Goal: Find specific page/section

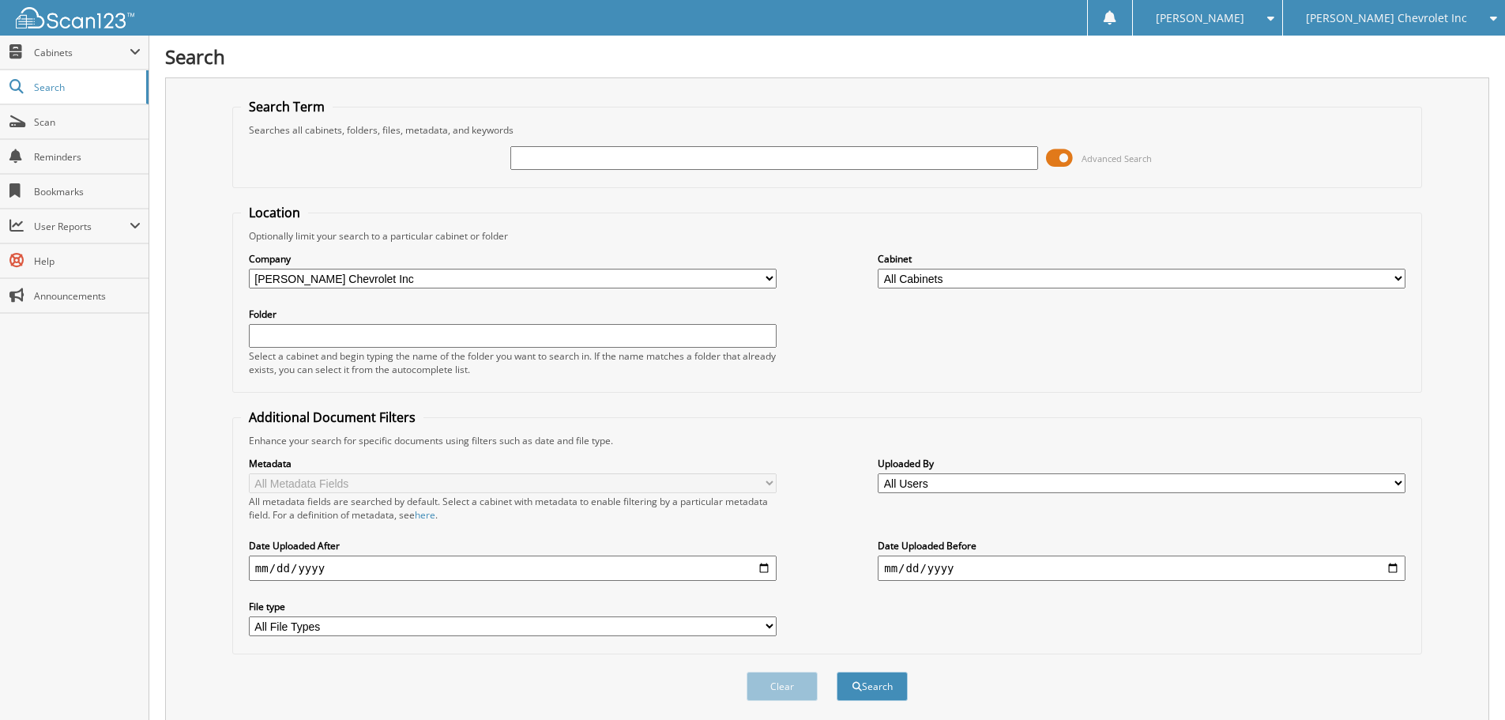
click at [781, 164] on input "text" at bounding box center [774, 158] width 528 height 24
type input "[PERSON_NAME]"
click at [837, 672] on button "Search" at bounding box center [872, 686] width 71 height 29
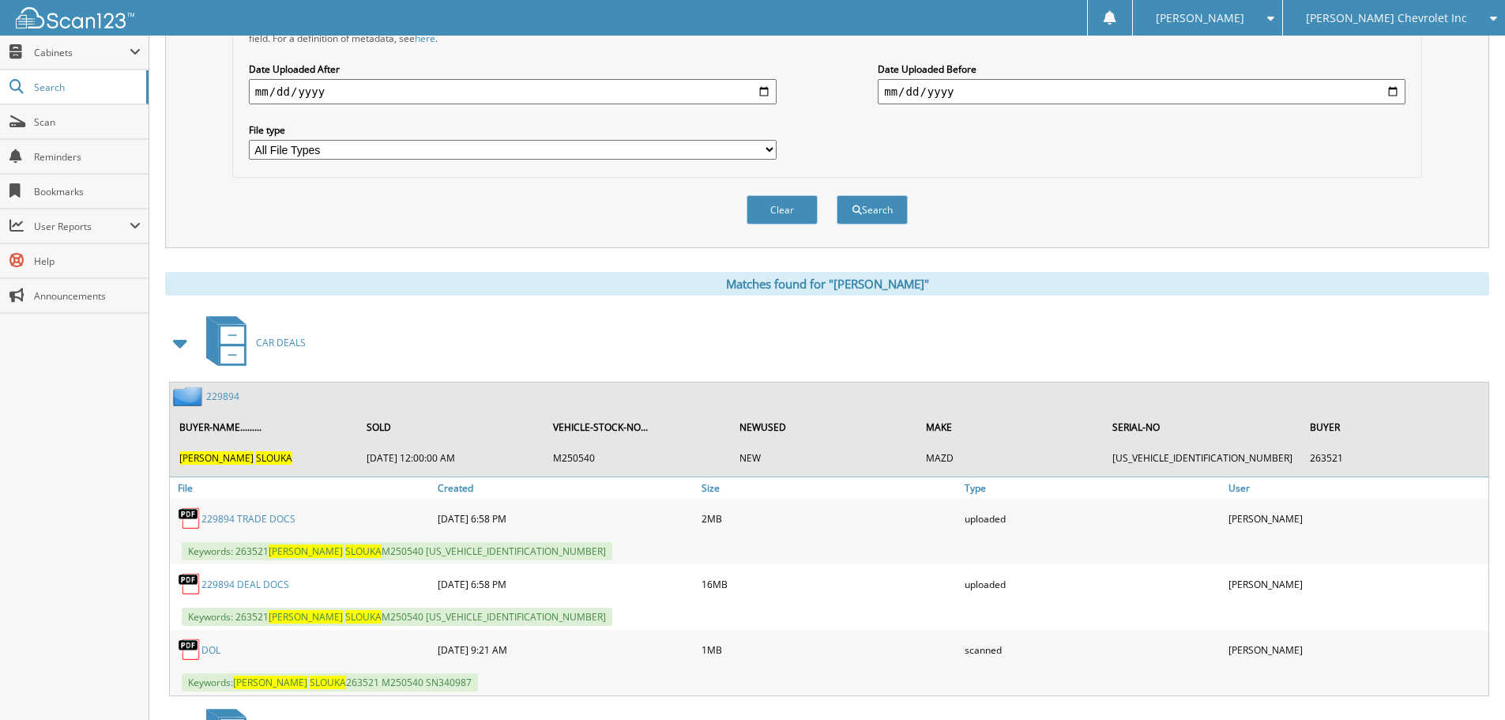
scroll to position [675, 0]
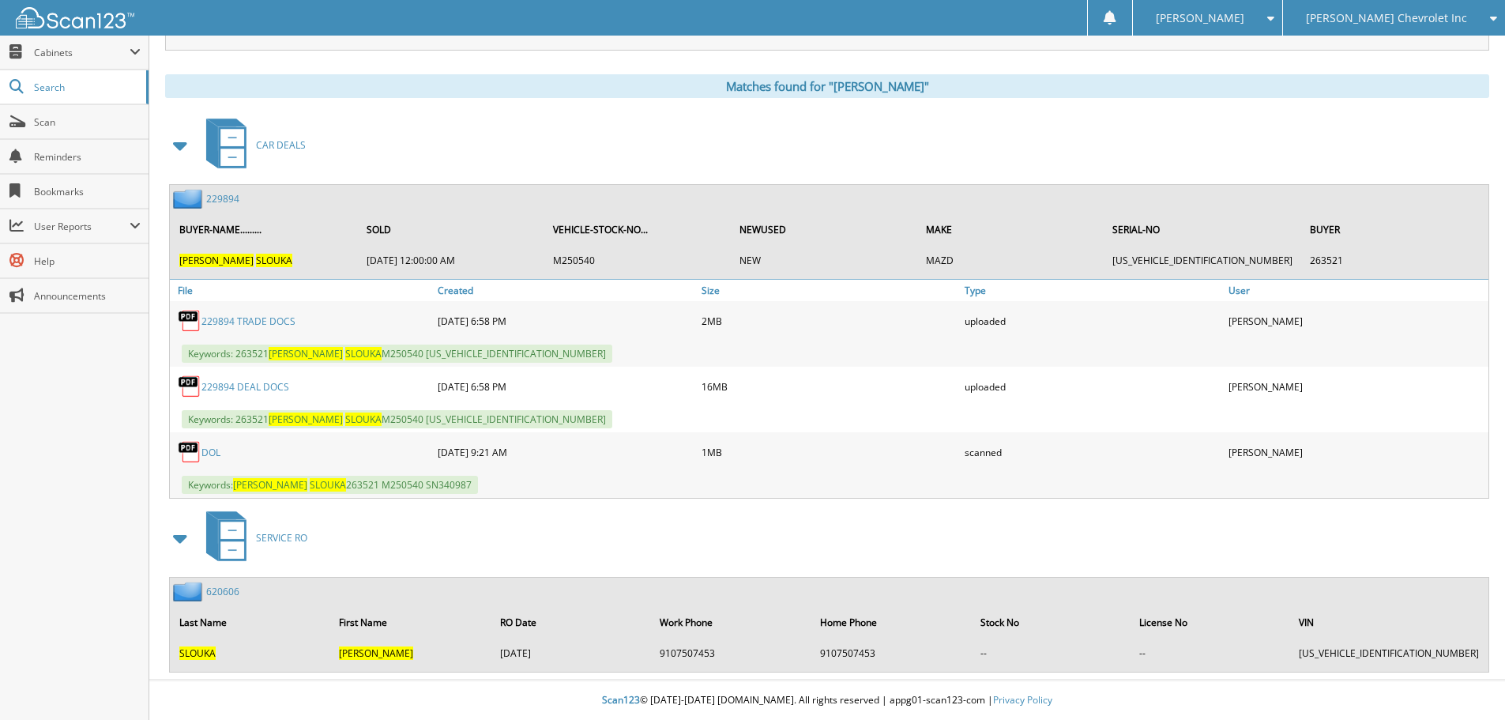
click at [243, 389] on link "229894 DEAL DOCS" at bounding box center [245, 386] width 88 height 13
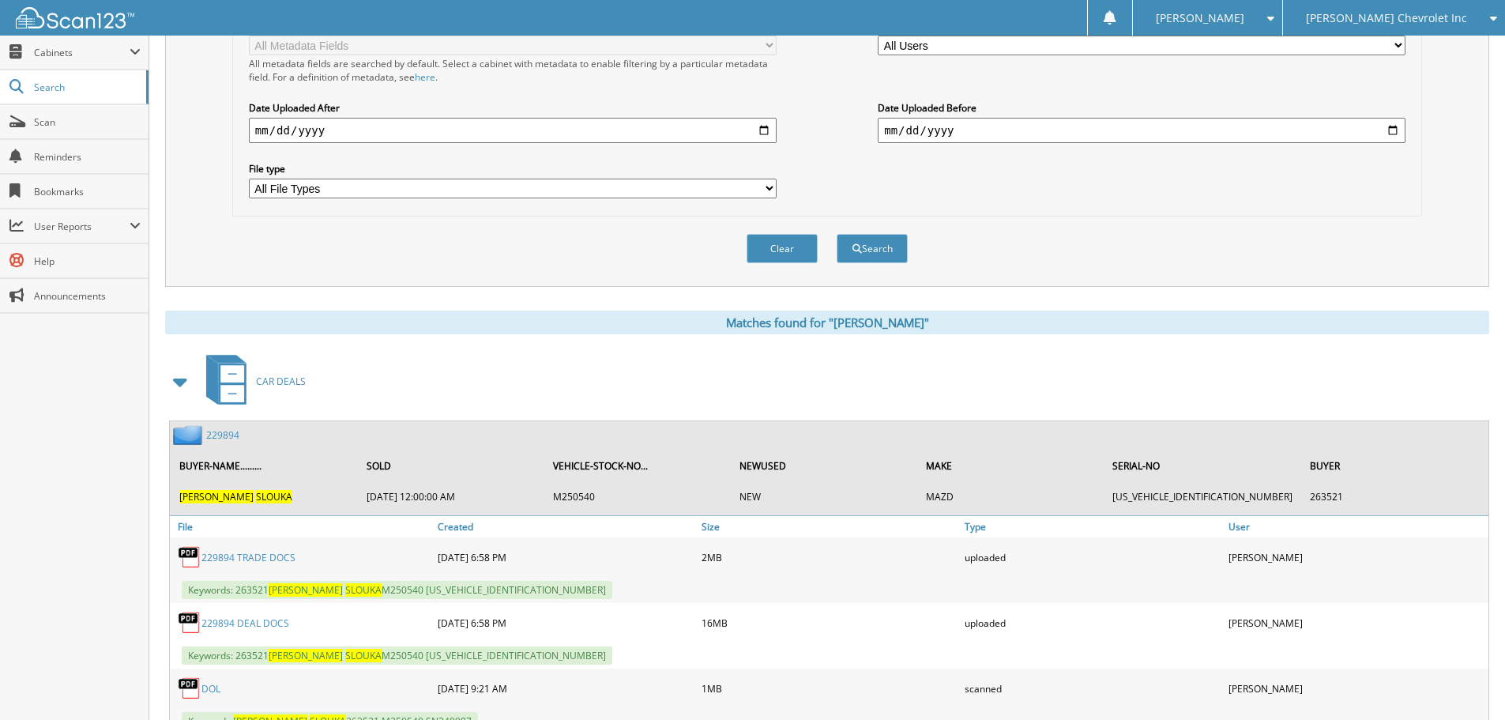
scroll to position [596, 0]
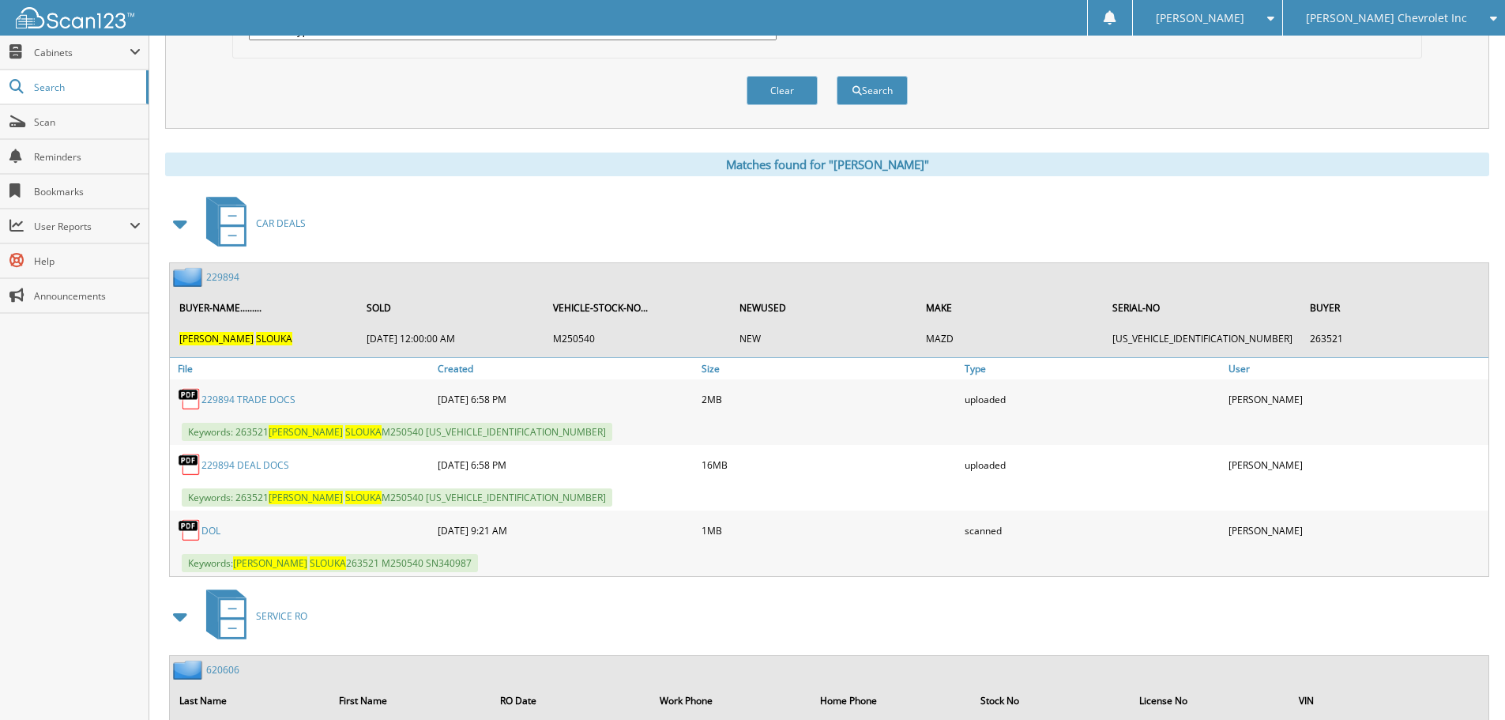
click at [280, 231] on link "CAR DEALS" at bounding box center [251, 223] width 109 height 62
